Goal: Find specific page/section: Find specific page/section

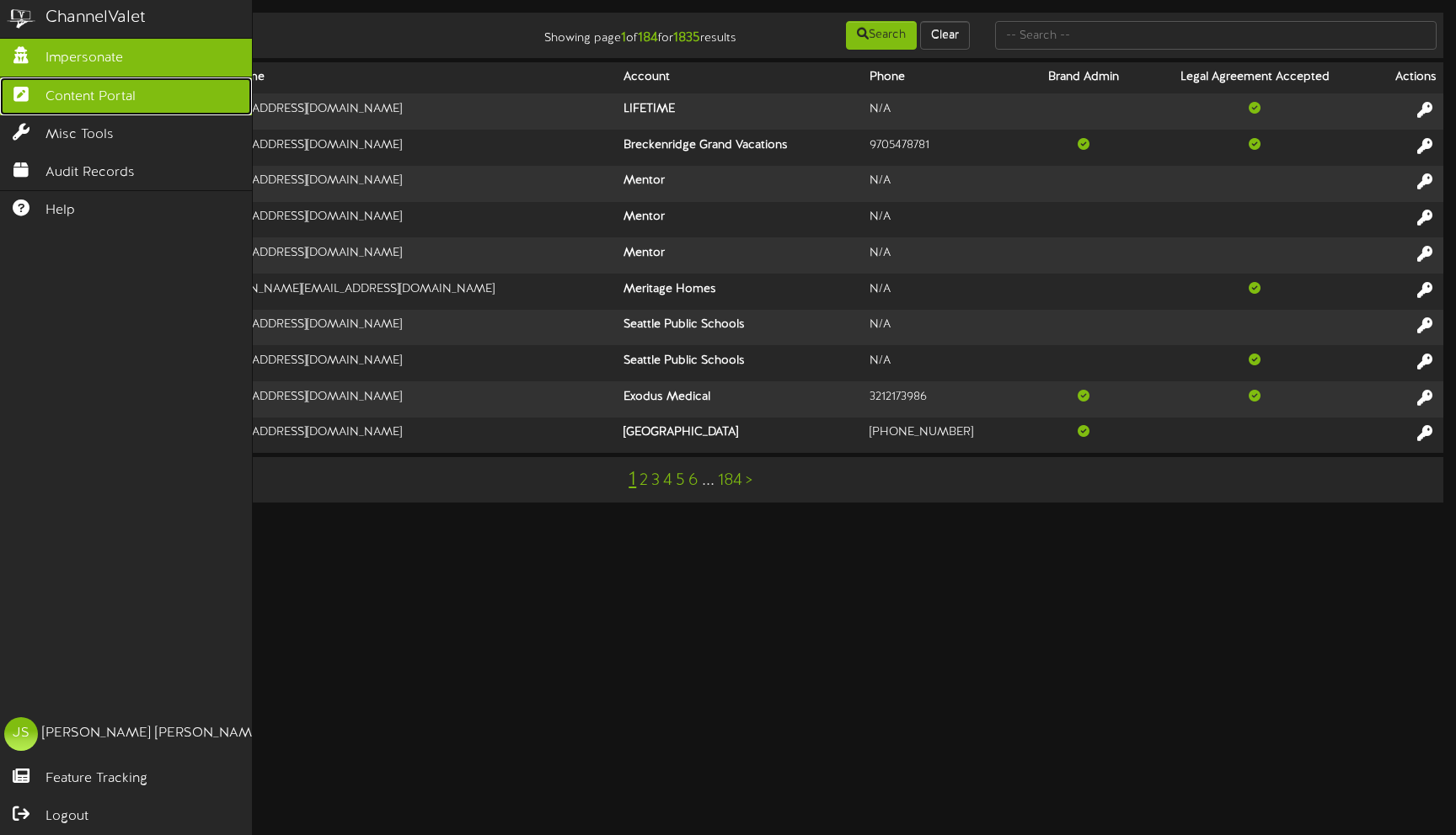
click at [76, 108] on link "Content Portal" at bounding box center [126, 96] width 251 height 38
